Goal: Use online tool/utility: Use online tool/utility

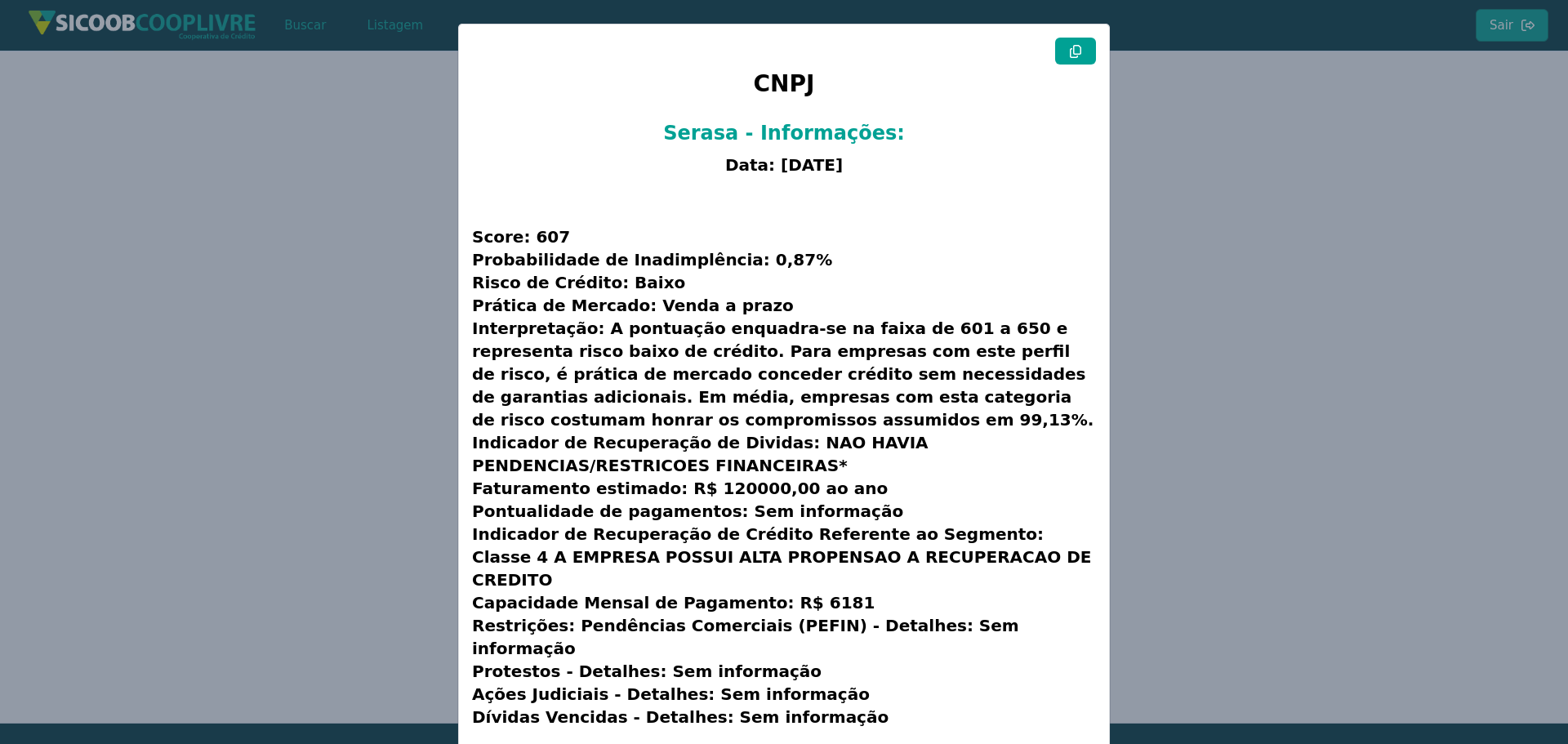
drag, startPoint x: 1385, startPoint y: 161, endPoint x: 1332, endPoint y: 133, distance: 59.9
click at [1373, 155] on modal-container "CNPJ Serasa - Informações: Data: [DATE] Score: 607 Probabilidade de Inadimplênc…" at bounding box center [784, 372] width 1568 height 744
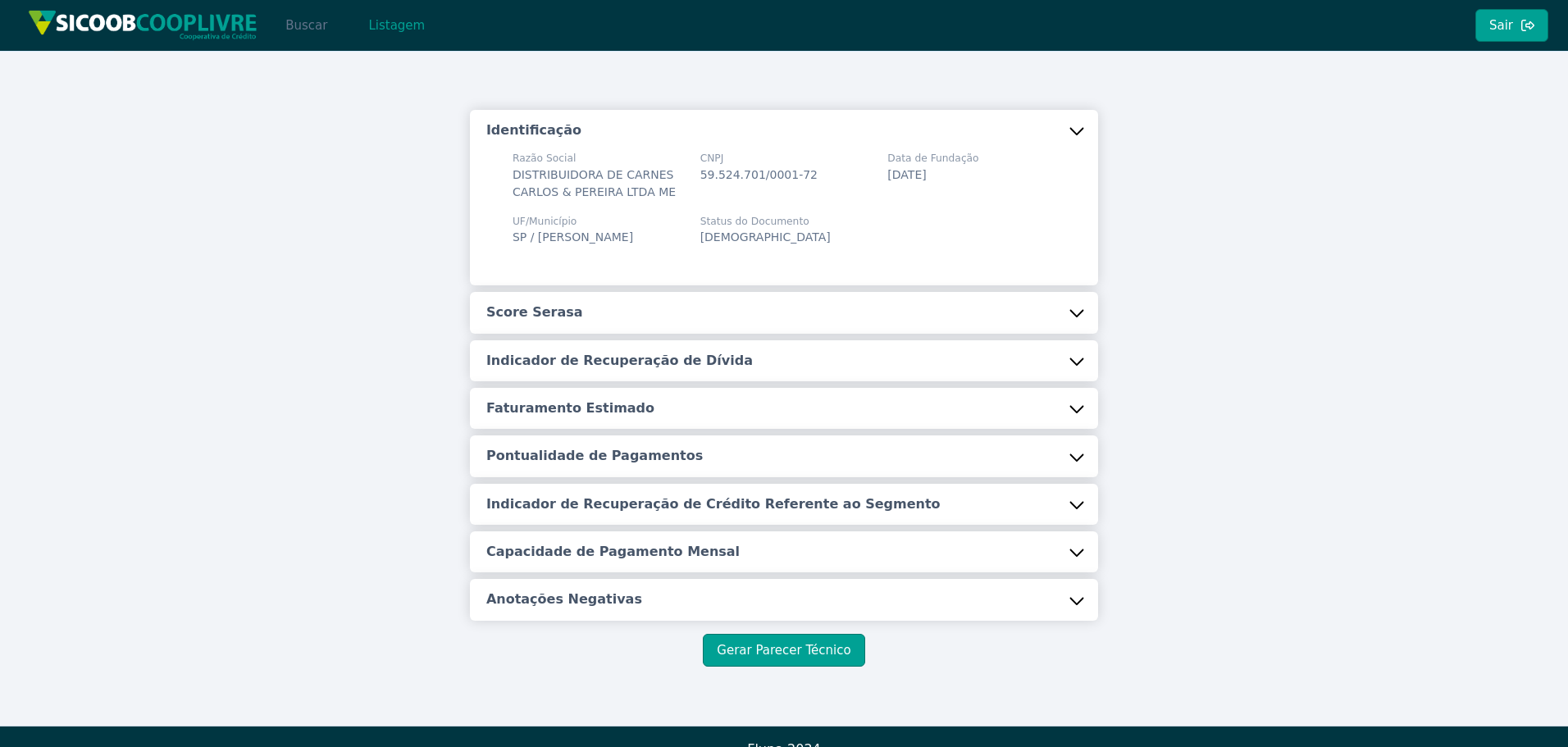
click at [303, 25] on button "Buscar" at bounding box center [306, 25] width 70 height 33
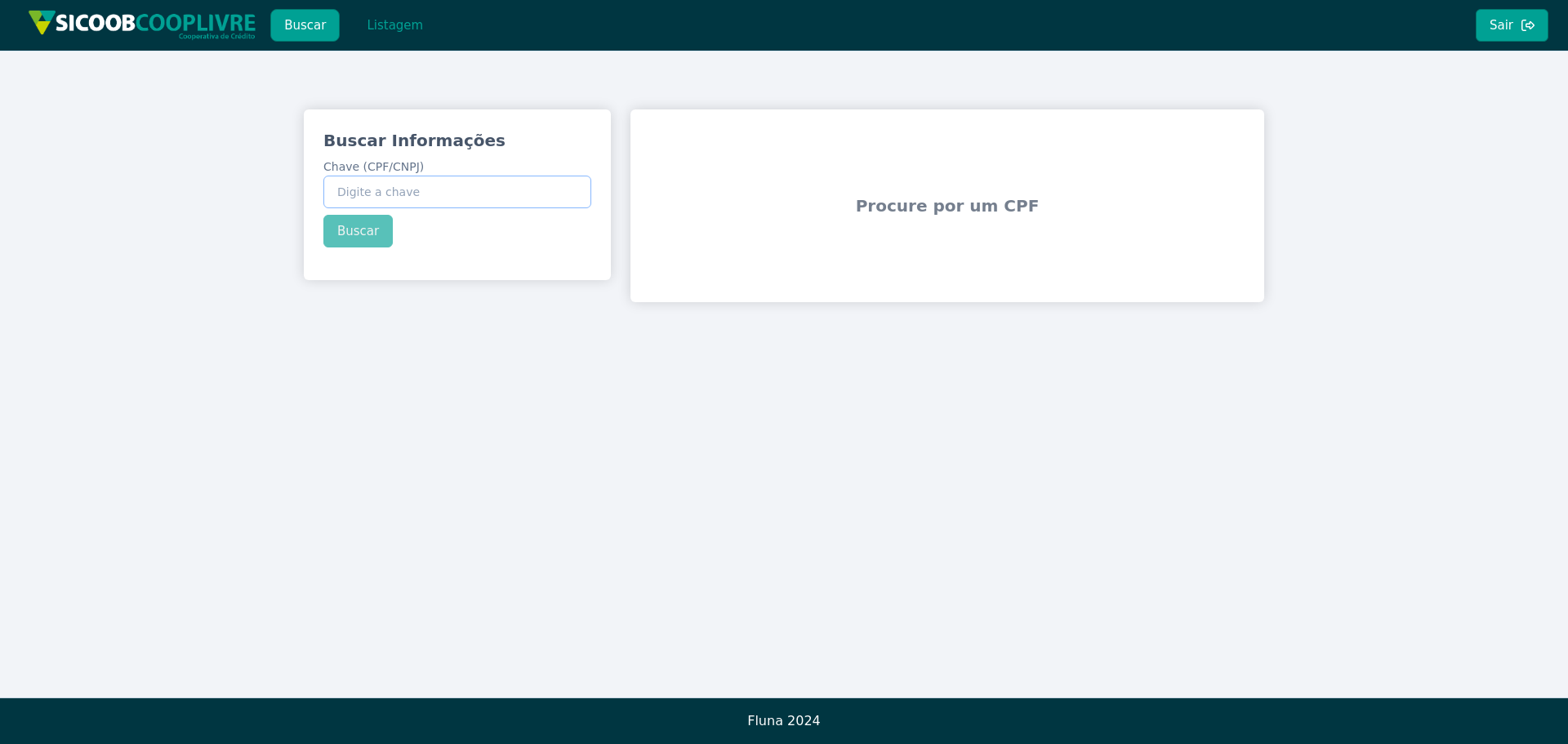
click at [433, 188] on input "Chave (CPF/CNPJ)" at bounding box center [457, 191] width 268 height 33
paste input "082.064.438-2"
type input "082.064.438-27"
click at [360, 229] on button "Buscar" at bounding box center [358, 231] width 70 height 33
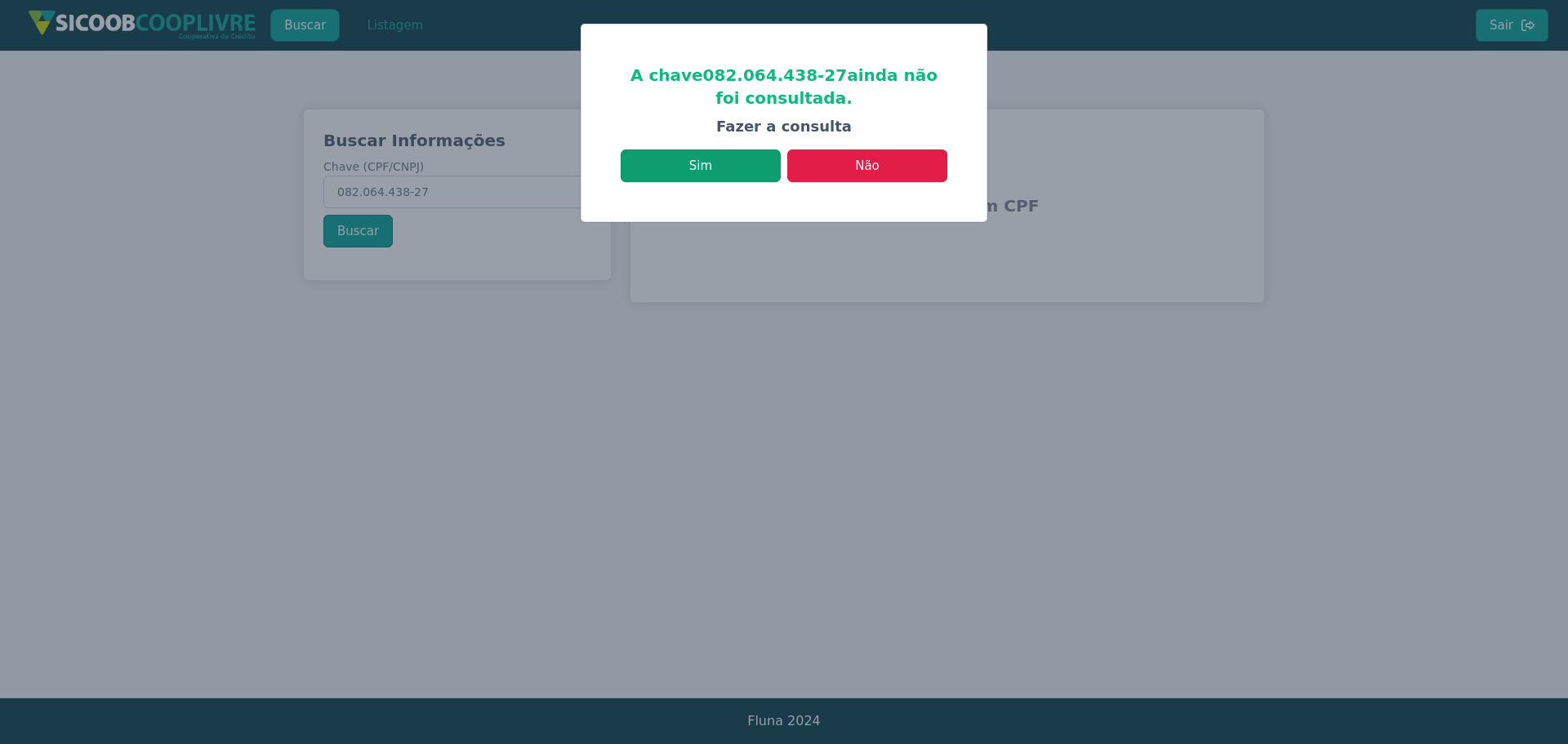
click at [720, 166] on button "Sim" at bounding box center [700, 165] width 160 height 33
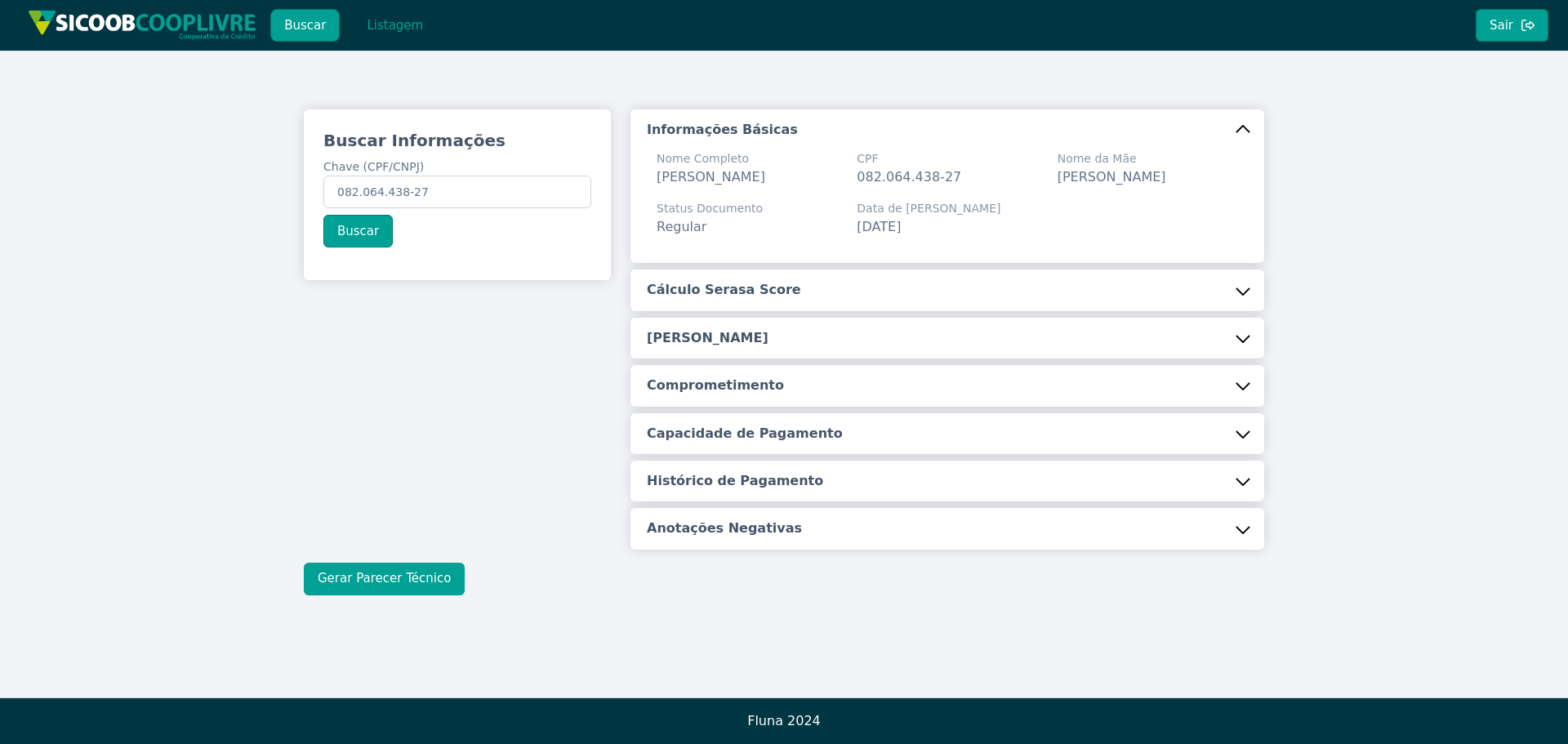
click at [393, 596] on button "Gerar Parecer Técnico" at bounding box center [384, 579] width 161 height 33
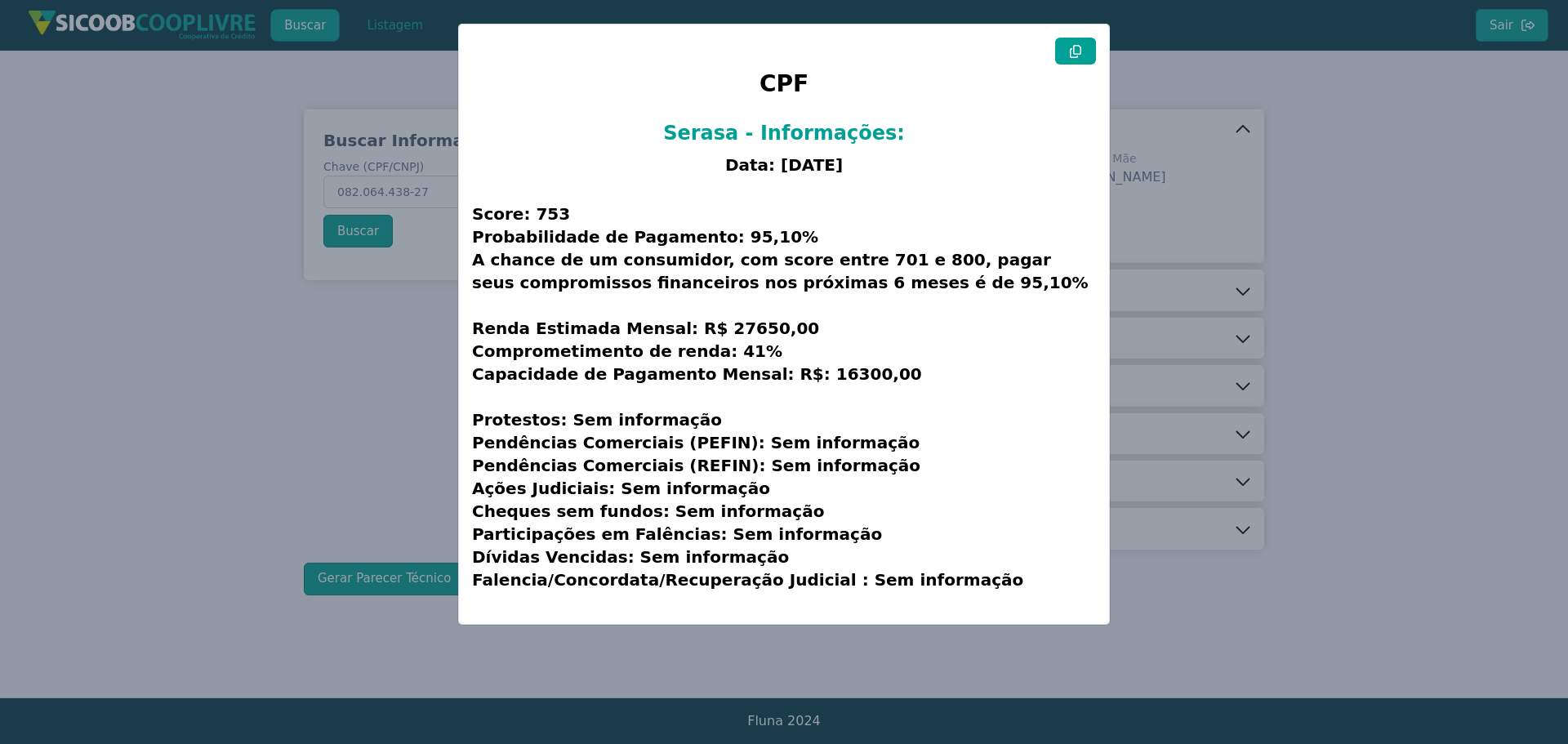
drag, startPoint x: 1059, startPoint y: 56, endPoint x: 1038, endPoint y: 64, distance: 22.5
click at [1062, 56] on button at bounding box center [1075, 51] width 41 height 27
